Goal: Transaction & Acquisition: Purchase product/service

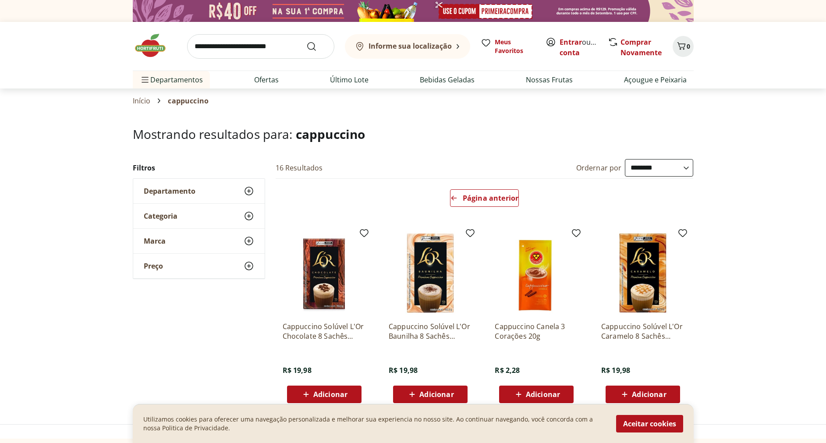
select select "**********"
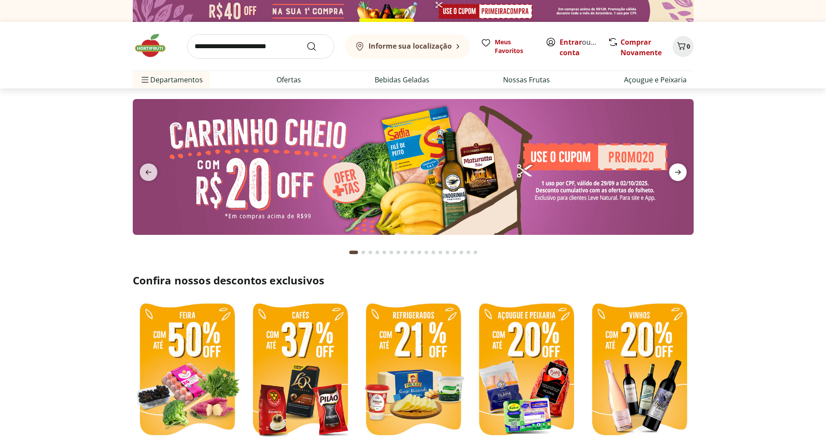
click at [675, 169] on icon "next" at bounding box center [678, 172] width 11 height 11
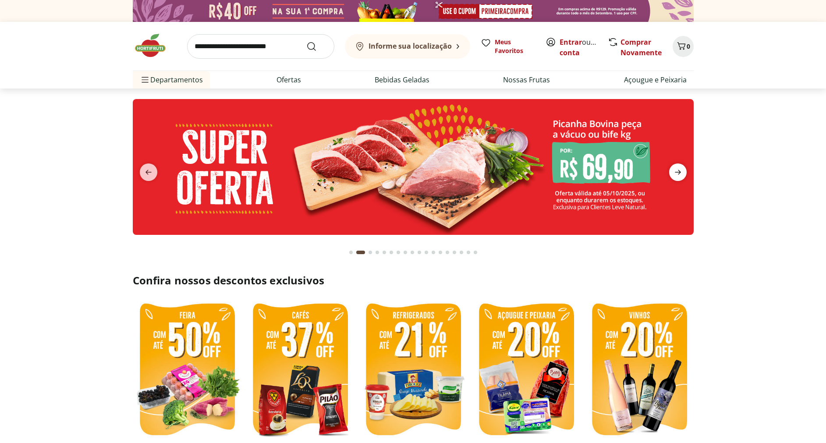
click at [675, 169] on icon "next" at bounding box center [678, 172] width 11 height 11
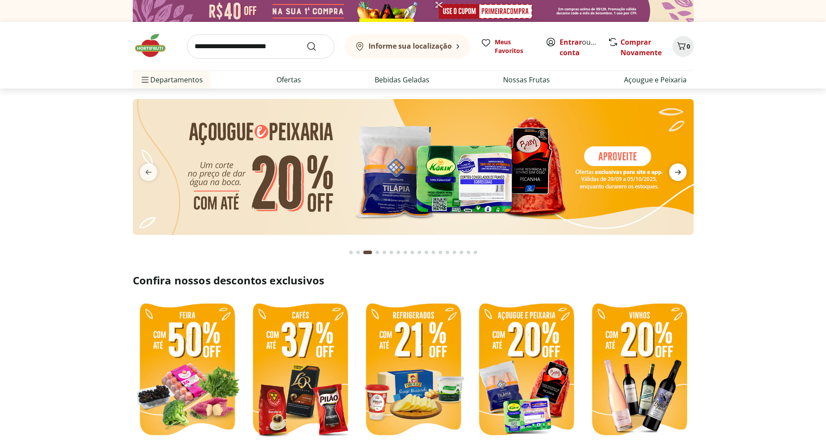
click at [675, 169] on icon "next" at bounding box center [678, 172] width 11 height 11
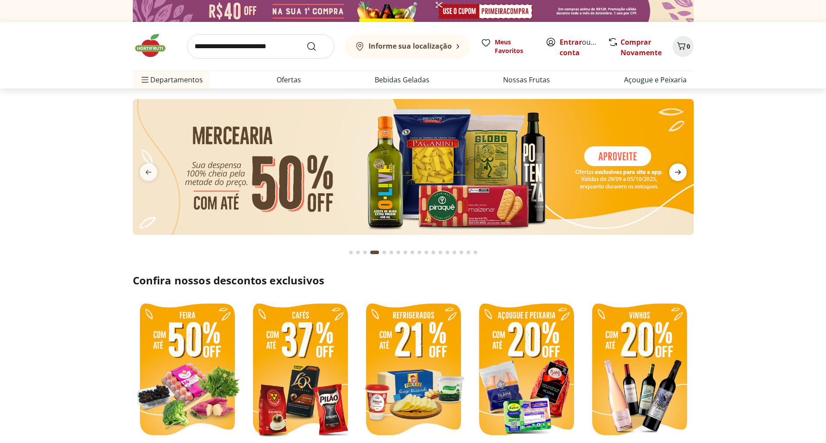
click at [675, 169] on icon "next" at bounding box center [678, 172] width 11 height 11
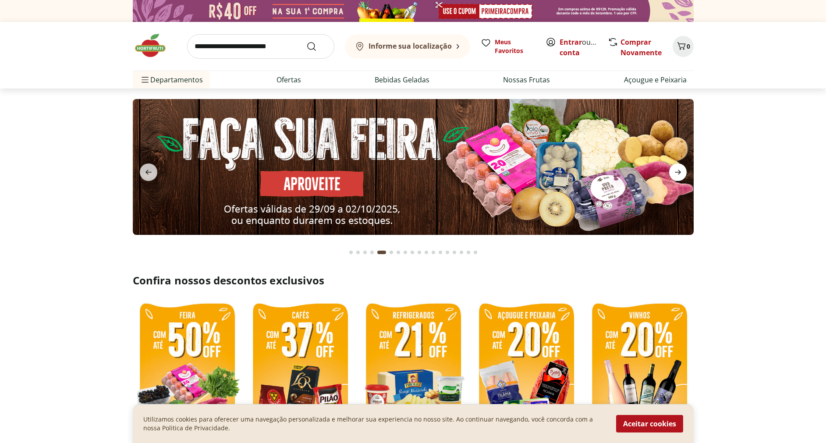
click at [675, 169] on icon "next" at bounding box center [678, 172] width 11 height 11
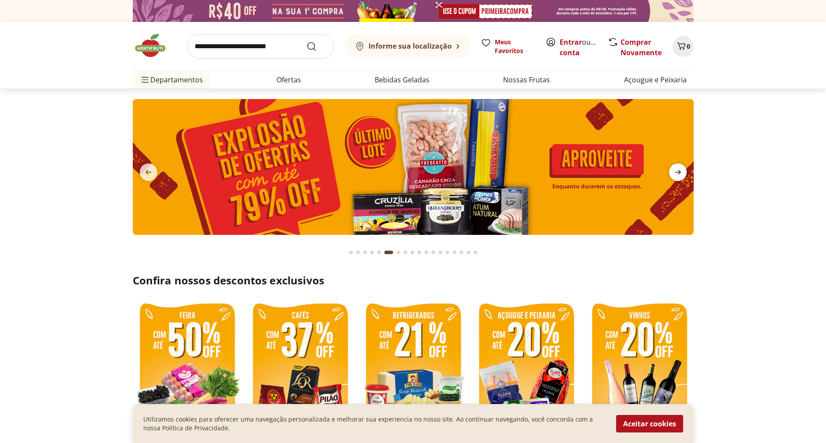
click at [675, 169] on icon "next" at bounding box center [678, 172] width 11 height 11
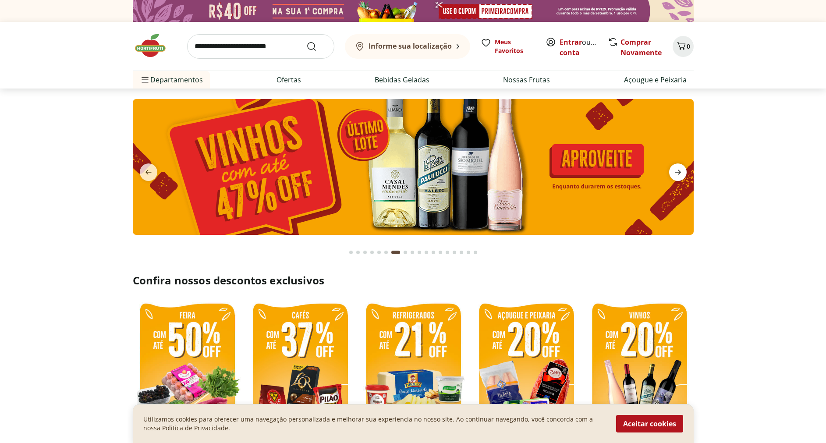
click at [675, 169] on icon "next" at bounding box center [678, 172] width 11 height 11
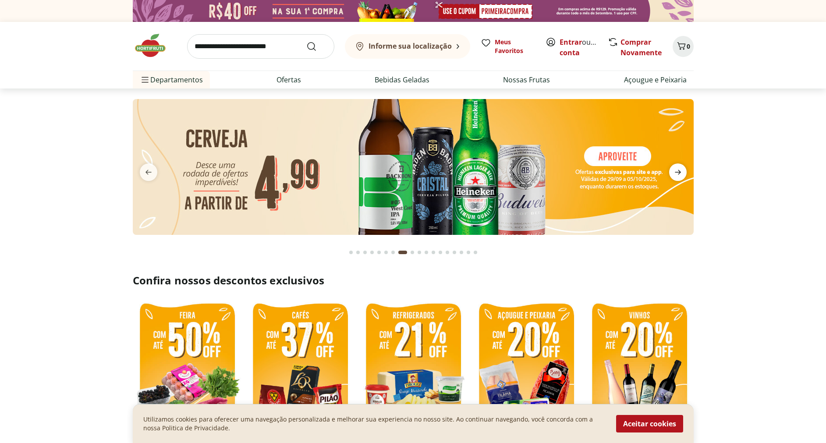
click at [675, 169] on icon "next" at bounding box center [678, 172] width 11 height 11
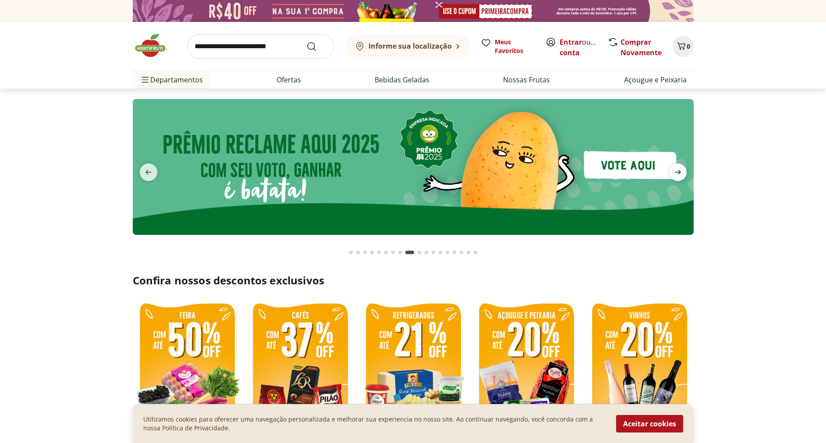
click at [675, 169] on icon "next" at bounding box center [678, 172] width 11 height 11
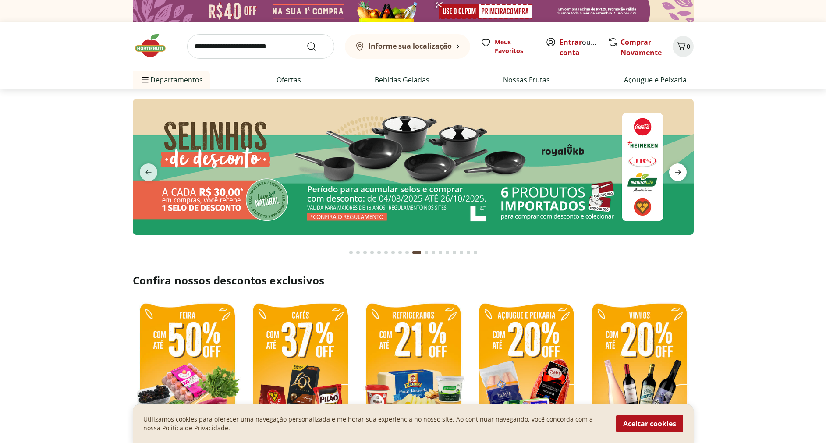
click at [675, 169] on icon "next" at bounding box center [678, 172] width 11 height 11
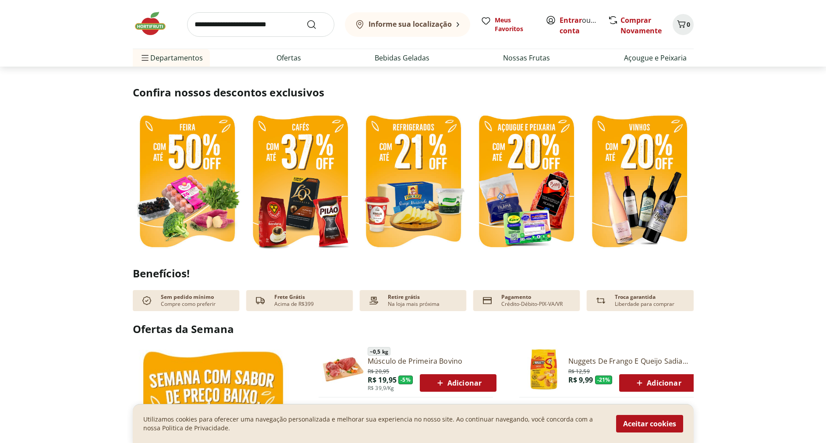
scroll to position [174, 0]
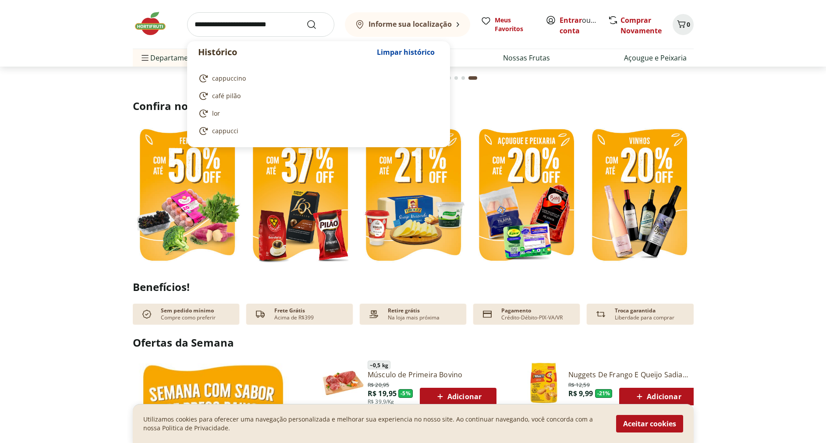
click at [237, 32] on input "search" at bounding box center [260, 24] width 147 height 25
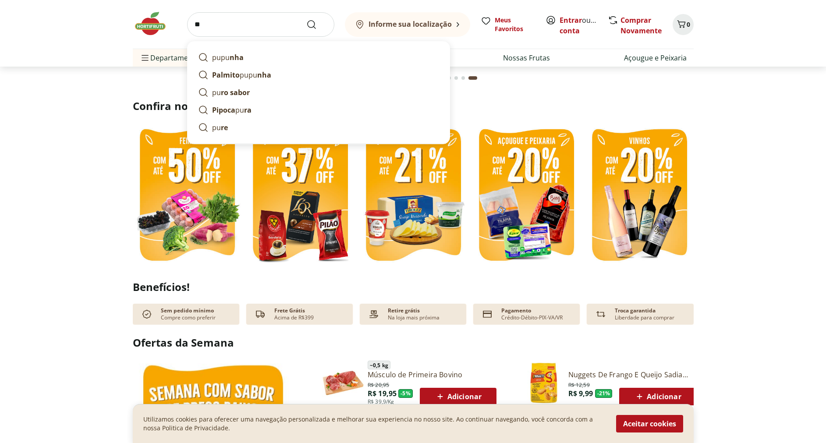
type input "*"
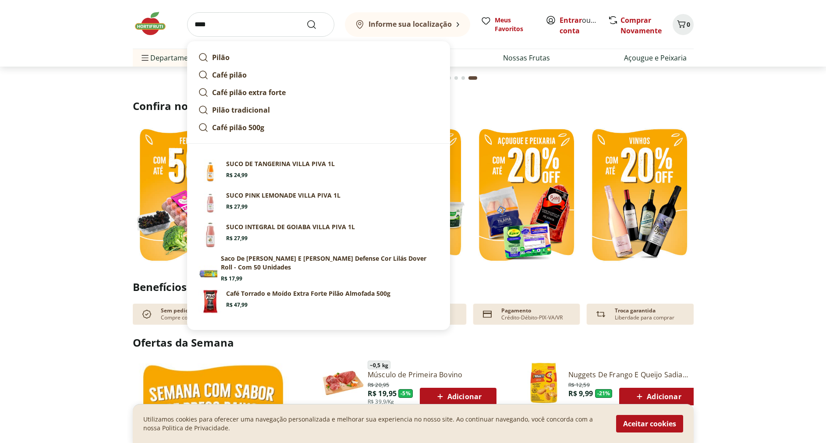
type input "****"
click at [306, 19] on button "Submit Search" at bounding box center [316, 24] width 21 height 11
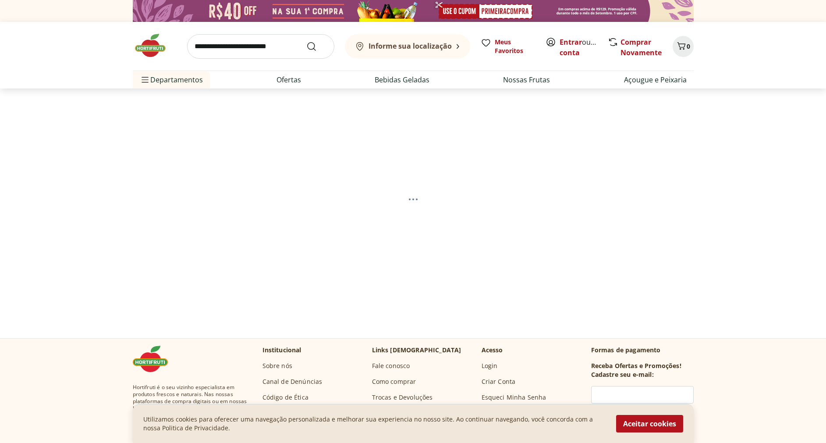
select select "**********"
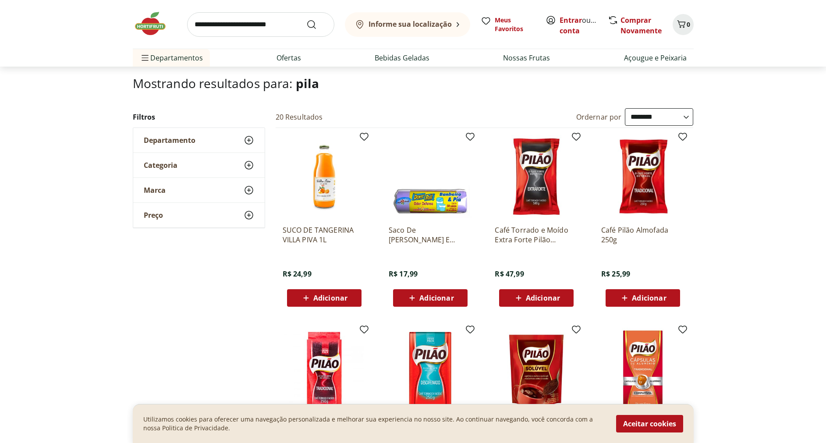
scroll to position [3, 0]
